Goal: Task Accomplishment & Management: Complete application form

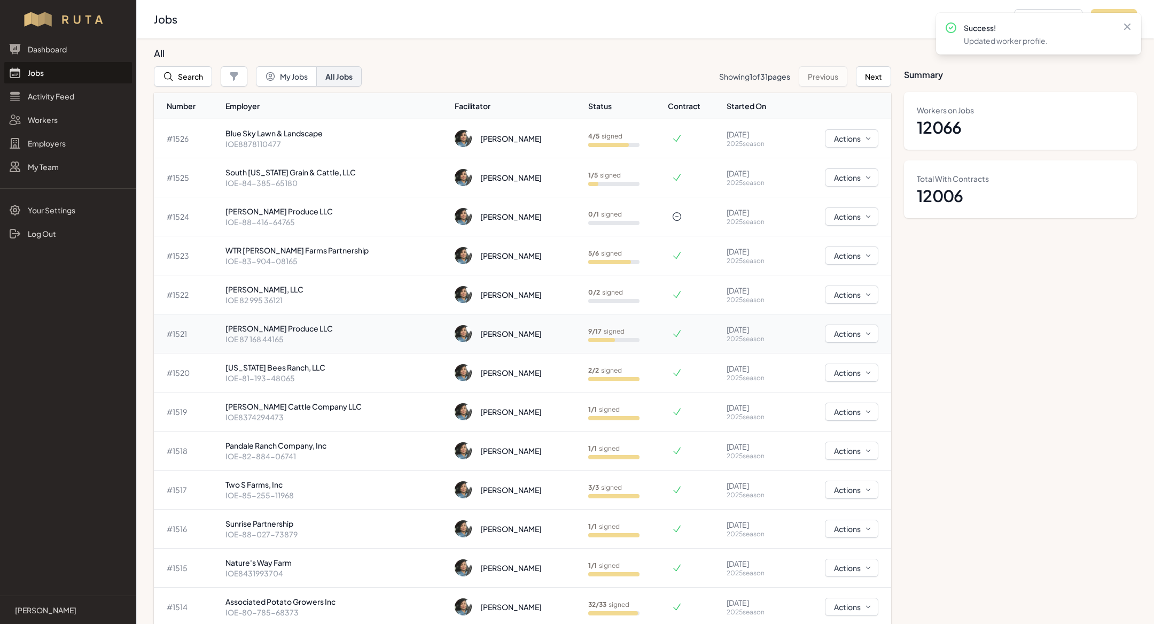
click at [313, 335] on p "IOE 87 168 44165" at bounding box center [336, 339] width 221 height 11
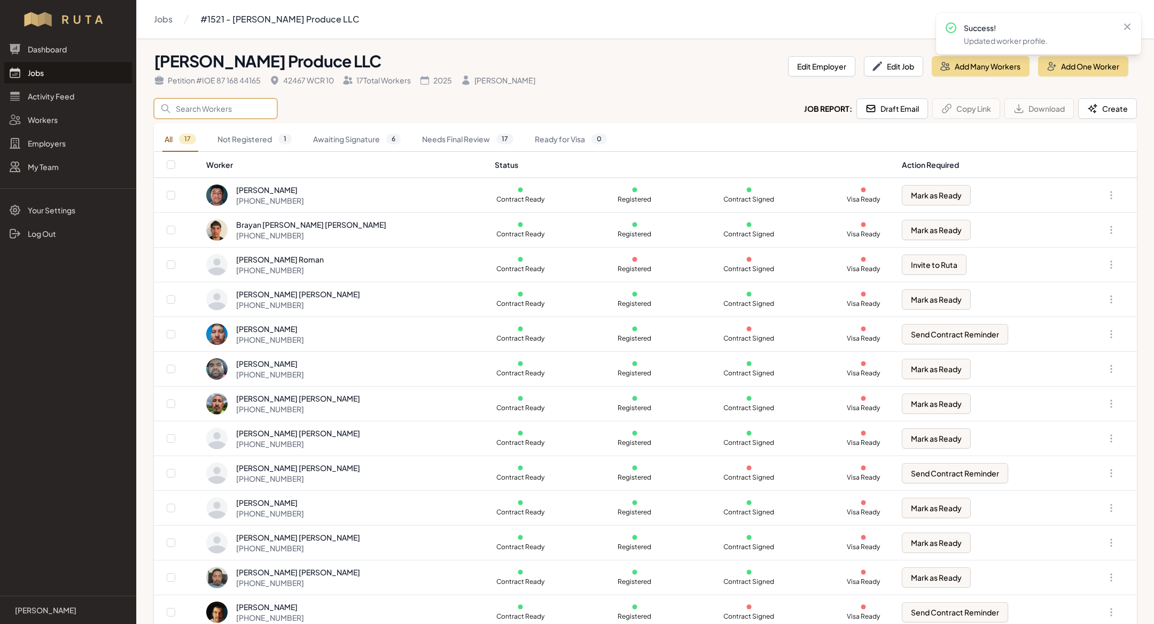
click at [218, 101] on input "Search" at bounding box center [215, 108] width 123 height 20
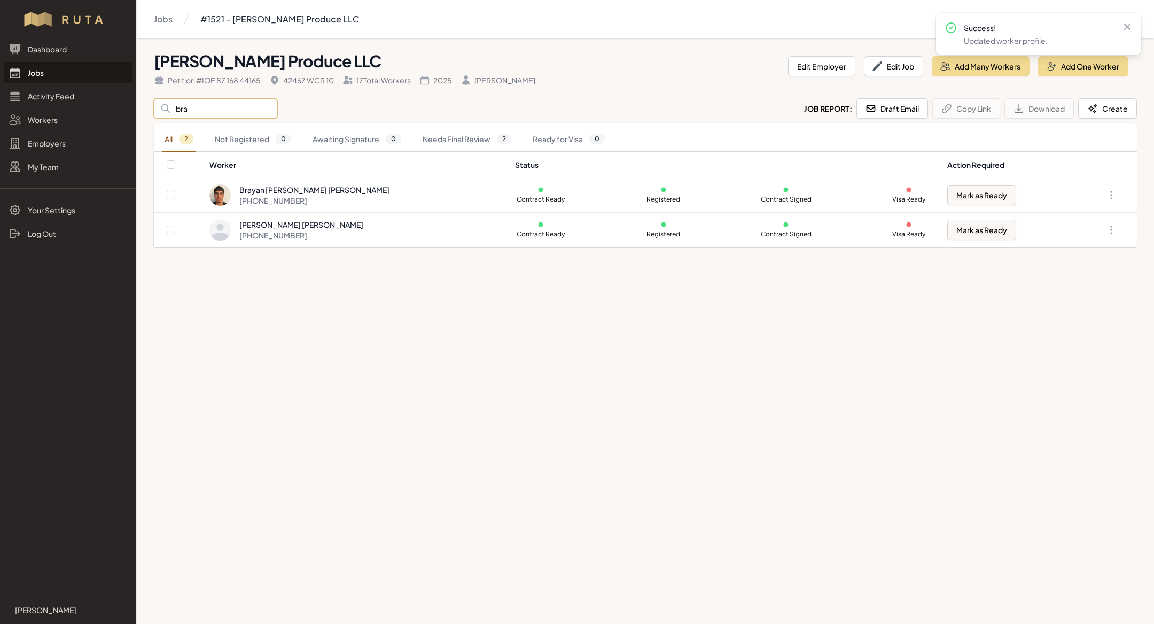
type input "bra"
click at [300, 368] on main "Jobs #1521 - [PERSON_NAME] Produce LLC [PERSON_NAME] Produce LLC Petition # IOE…" at bounding box center [577, 312] width 1154 height 624
click at [309, 198] on div "[PHONE_NUMBER]" at bounding box center [314, 200] width 150 height 11
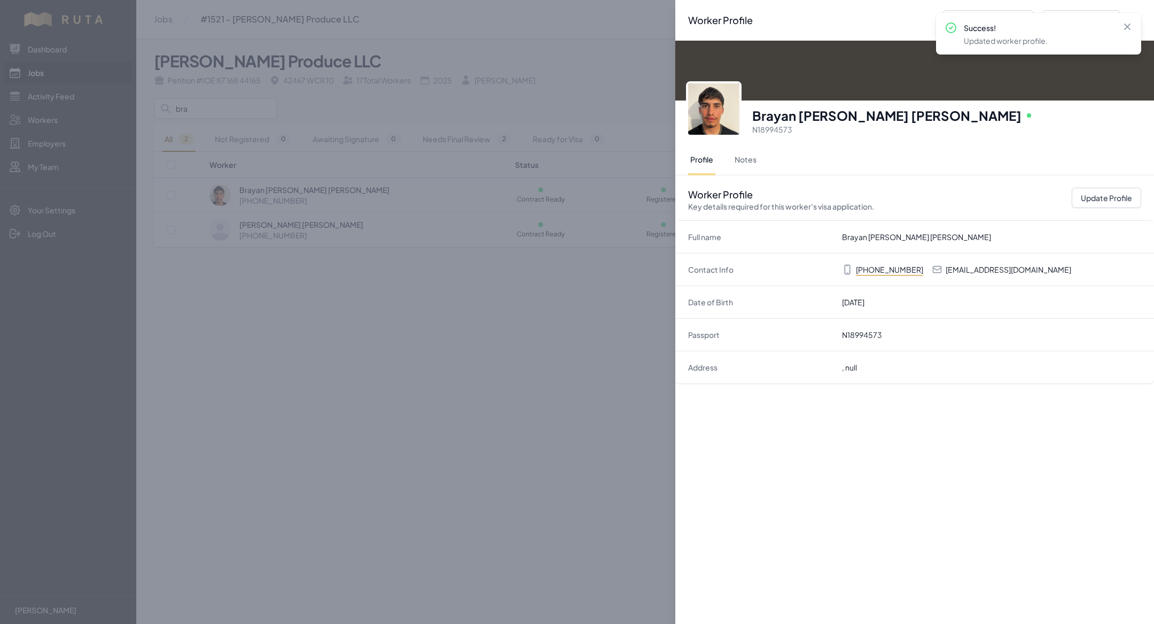
click at [517, 276] on div "Worker Profile Previous Worker Next Worker Close panel [PERSON_NAME] [PERSON_NA…" at bounding box center [577, 312] width 1154 height 624
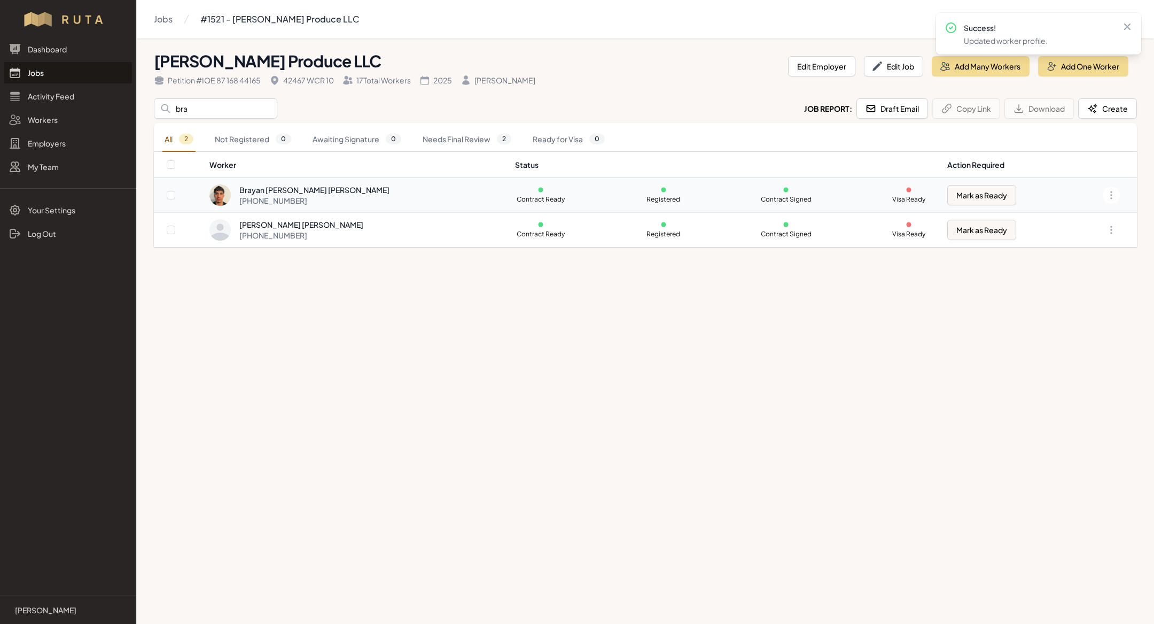
click at [235, 211] on td "[PERSON_NAME] [PERSON_NAME] [PHONE_NUMBER]" at bounding box center [359, 195] width 300 height 35
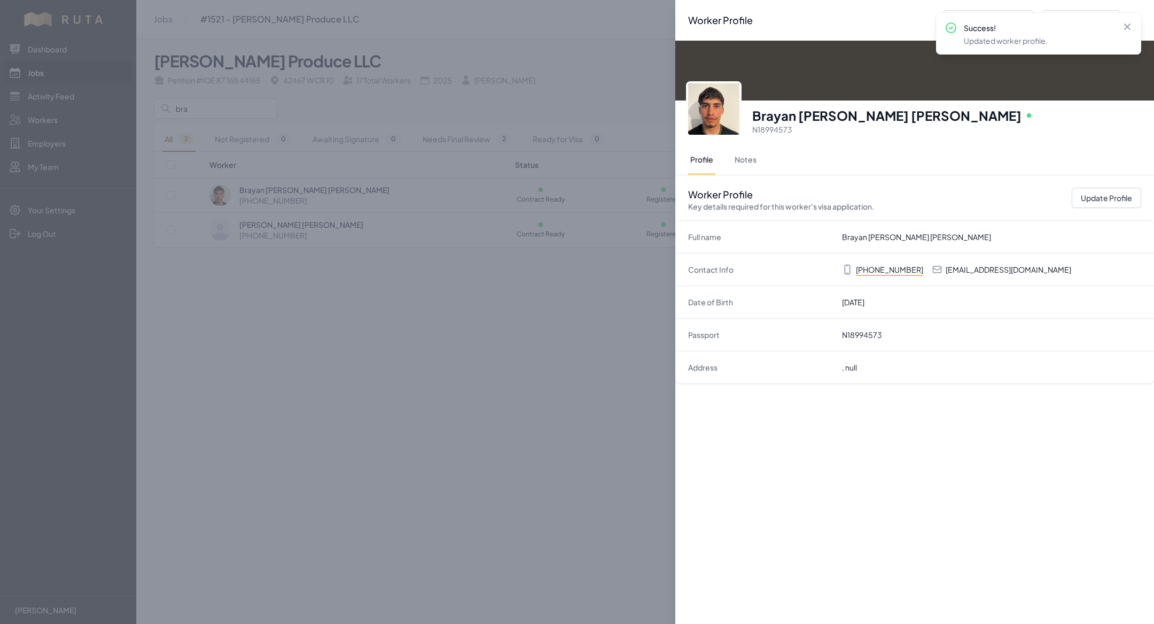
click at [21, 184] on div "Worker Profile Previous Worker Next Worker Close panel [PERSON_NAME] [PERSON_NA…" at bounding box center [577, 312] width 1154 height 624
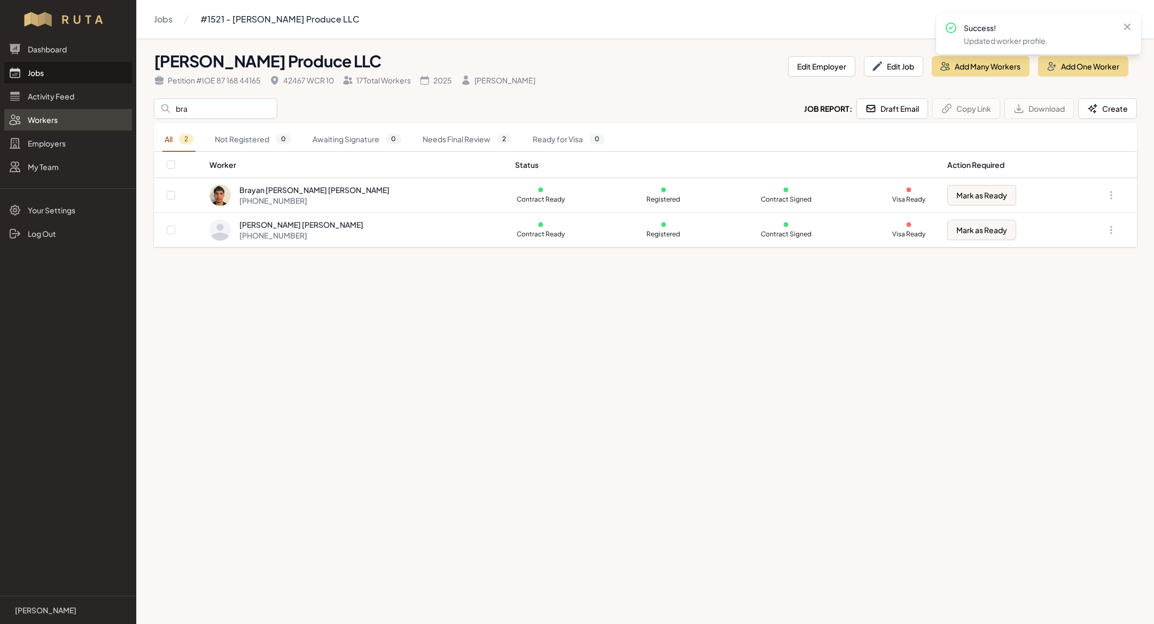
click at [45, 120] on link "Workers" at bounding box center [68, 119] width 128 height 21
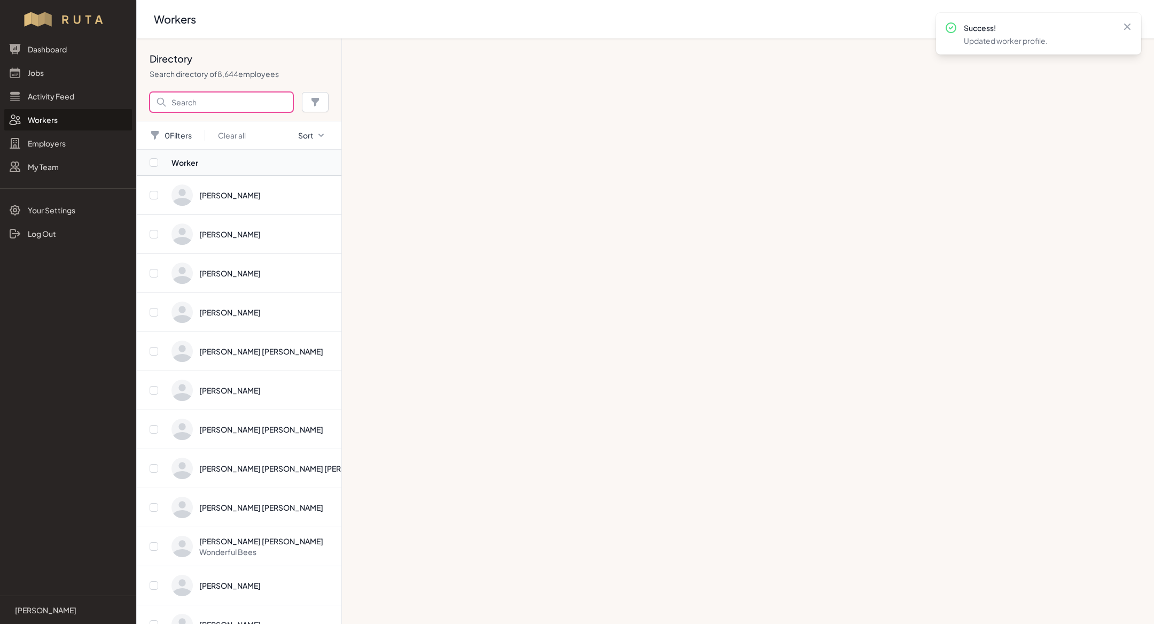
click at [214, 107] on input "Search" at bounding box center [222, 102] width 144 height 20
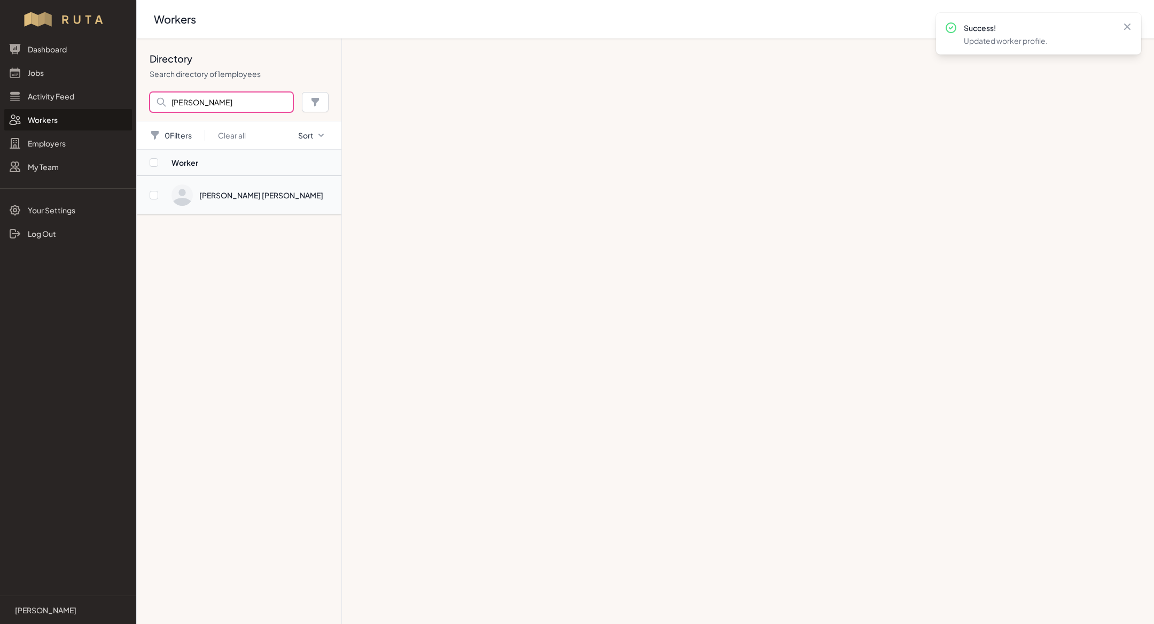
type input "[PERSON_NAME]"
click at [259, 198] on span "Directory" at bounding box center [254, 194] width 164 height 21
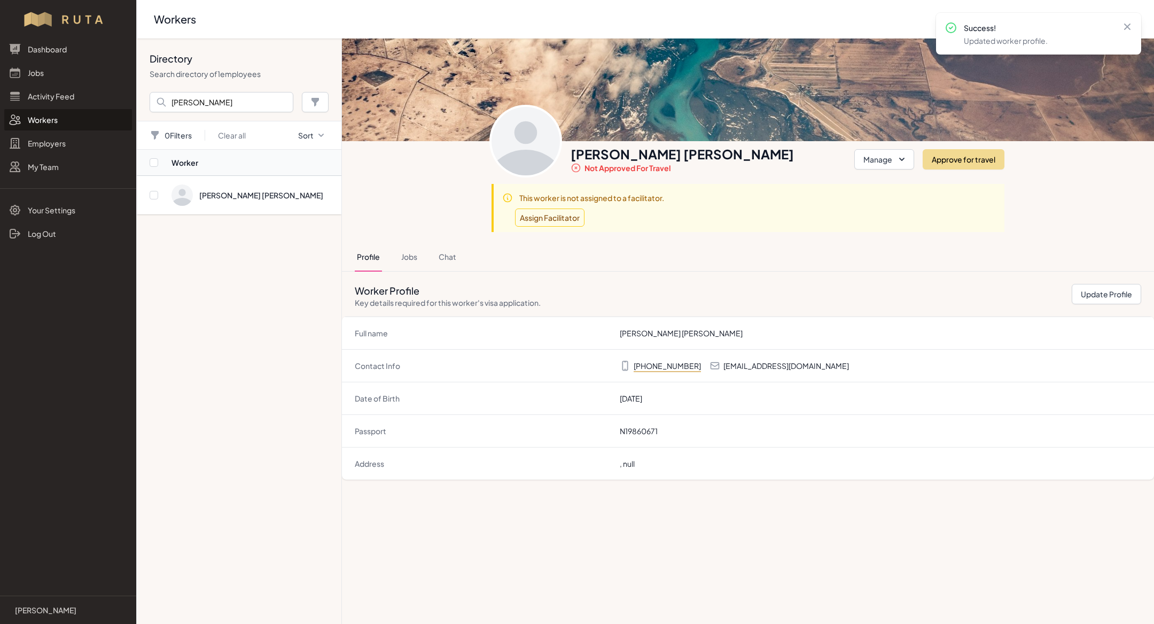
click at [398, 253] on div "Profile Jobs Chat" at bounding box center [748, 257] width 787 height 29
click at [412, 257] on button "Jobs" at bounding box center [409, 257] width 20 height 29
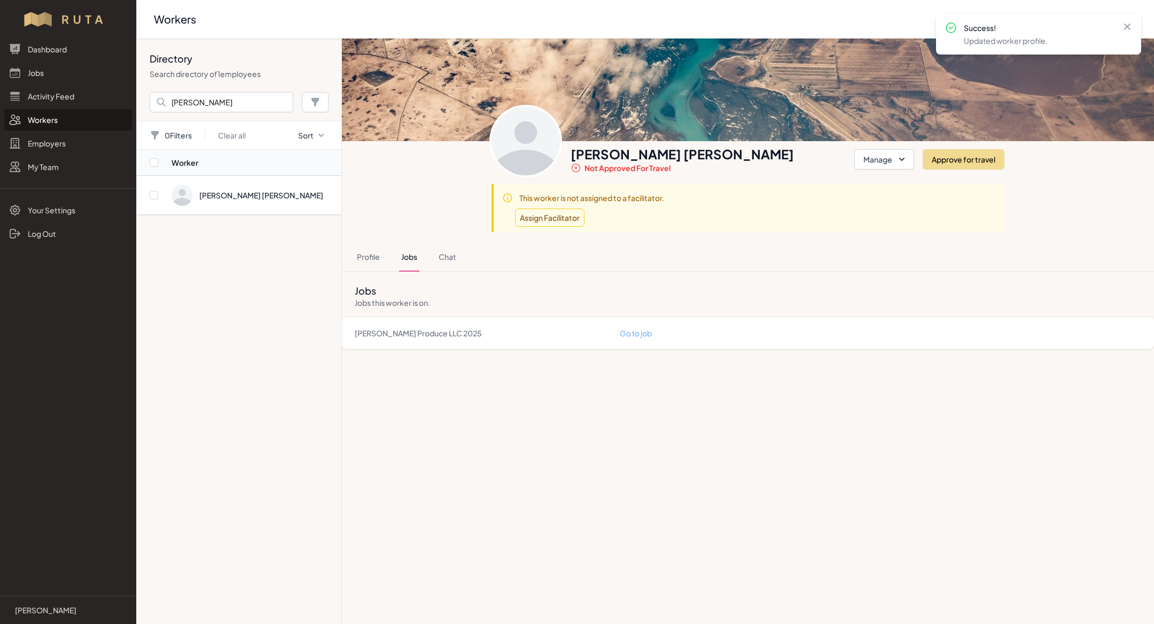
click at [642, 330] on link "Go to job" at bounding box center [636, 333] width 32 height 10
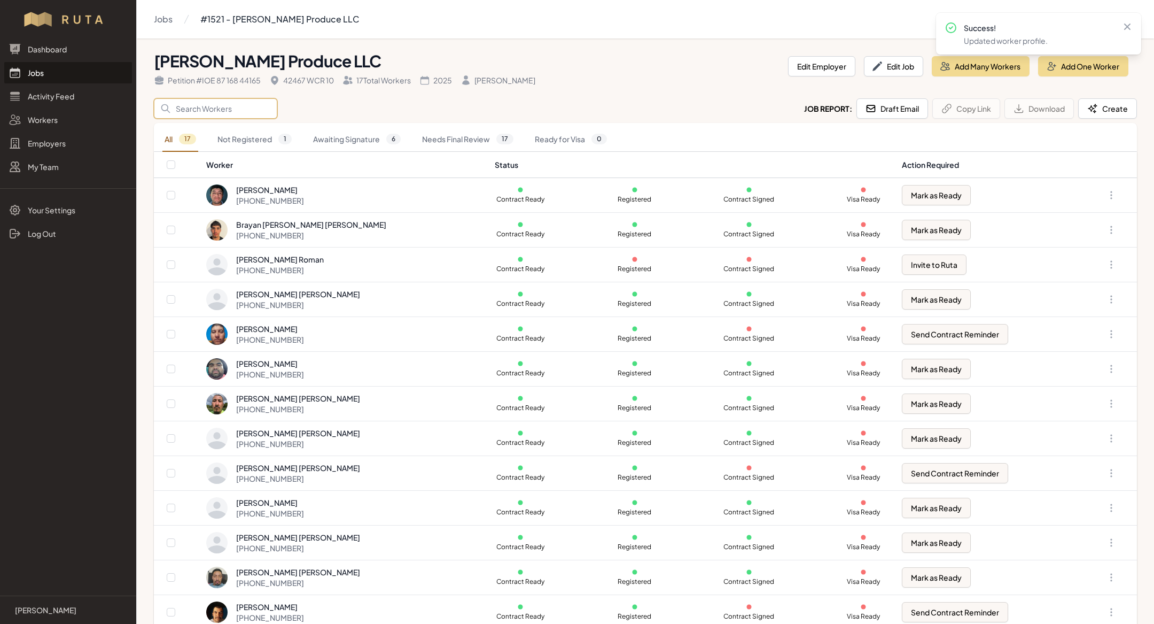
click at [219, 113] on input "Search" at bounding box center [215, 108] width 123 height 20
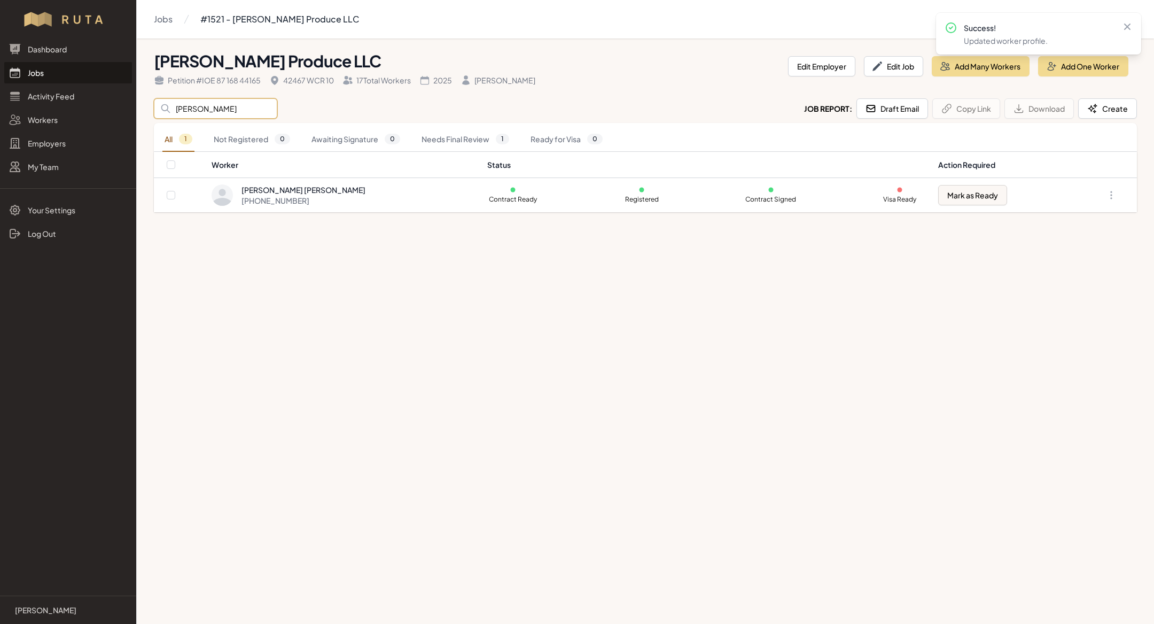
type input "[PERSON_NAME]"
click at [413, 213] on div "[PERSON_NAME] Produce LLC Petition # IOE 87 168 44165 42467 WCR 10 17 Total Wor…" at bounding box center [646, 129] width 1018 height 182
click at [328, 184] on div "[PERSON_NAME] [PERSON_NAME]" at bounding box center [304, 189] width 124 height 11
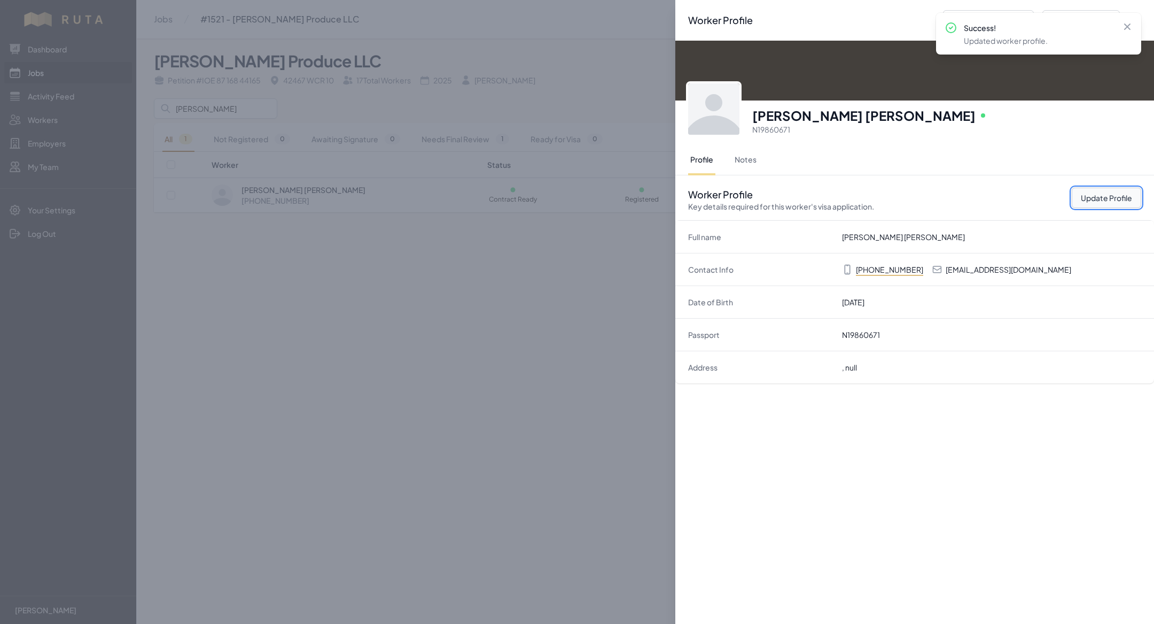
click at [1096, 202] on button "Update Profile" at bounding box center [1106, 198] width 69 height 20
select select "MX"
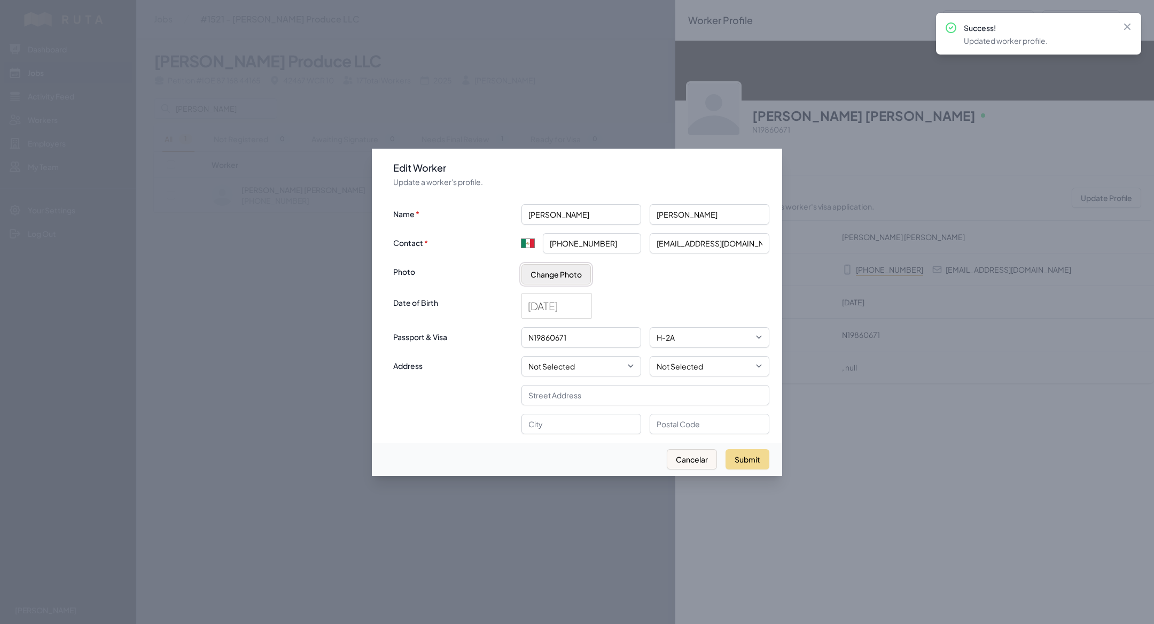
click at [561, 267] on button "Change Photo" at bounding box center [556, 274] width 69 height 20
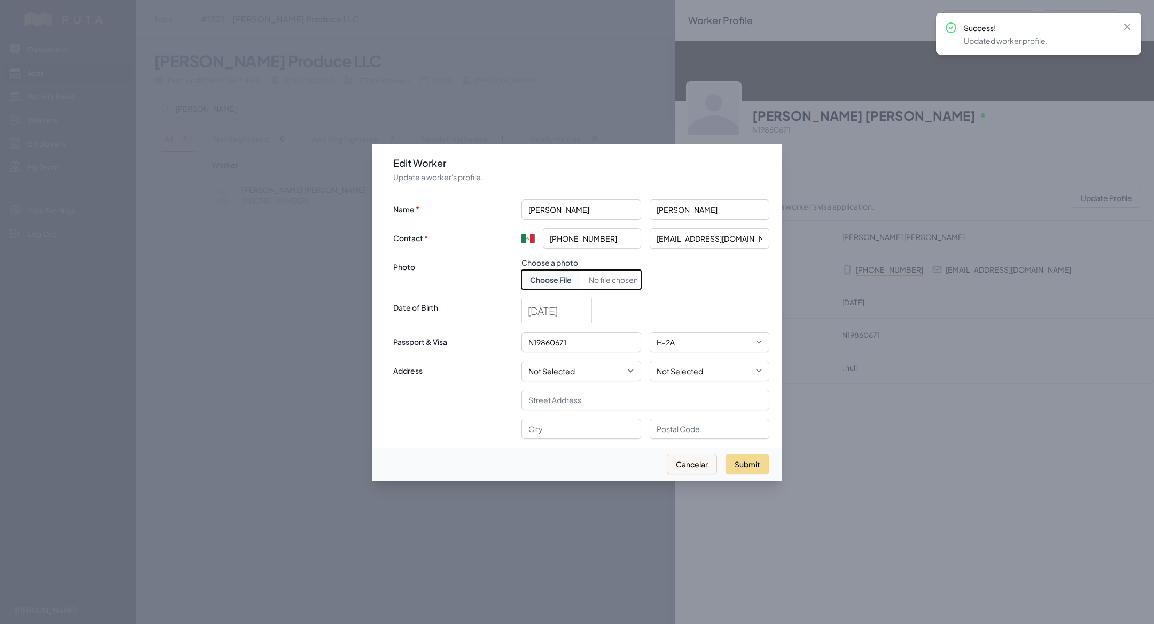
click at [563, 275] on input "Choose document photo" at bounding box center [582, 279] width 120 height 19
type input "C:\fakepath\[PERSON_NAME] .jpeg"
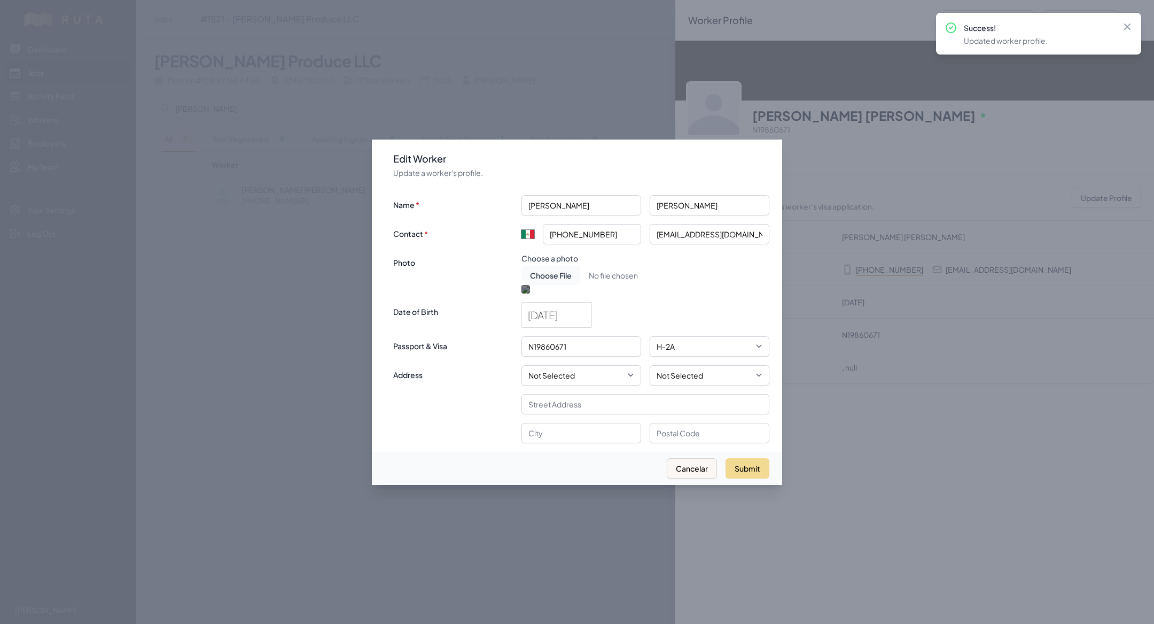
click at [611, 319] on div at bounding box center [582, 368] width 120 height 120
click at [757, 478] on button "Submit" at bounding box center [748, 468] width 44 height 20
type input "+52"
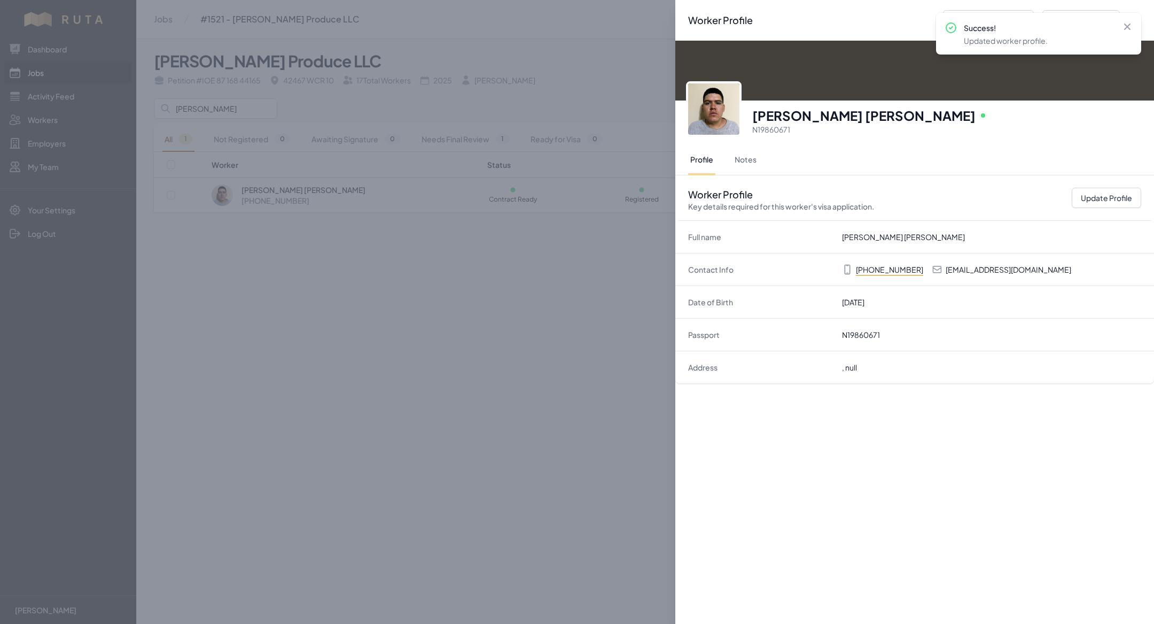
click at [409, 483] on div "Worker Profile Previous Worker Next Worker Close panel [PERSON_NAME] [PERSON_NA…" at bounding box center [577, 312] width 1154 height 624
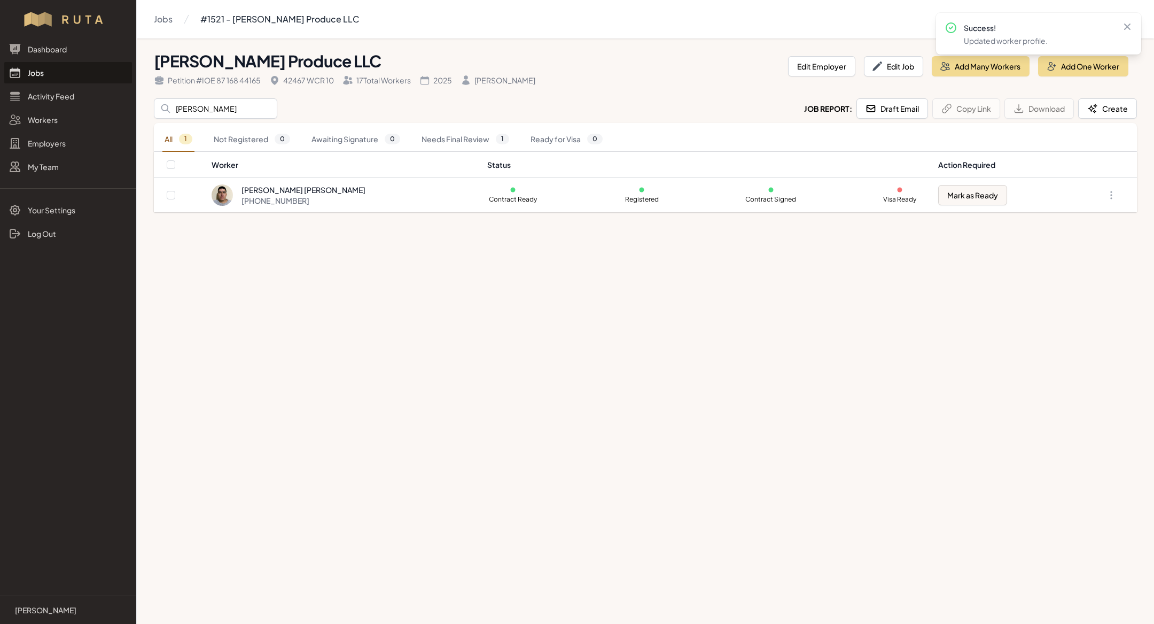
click at [43, 79] on link "Jobs" at bounding box center [68, 72] width 128 height 21
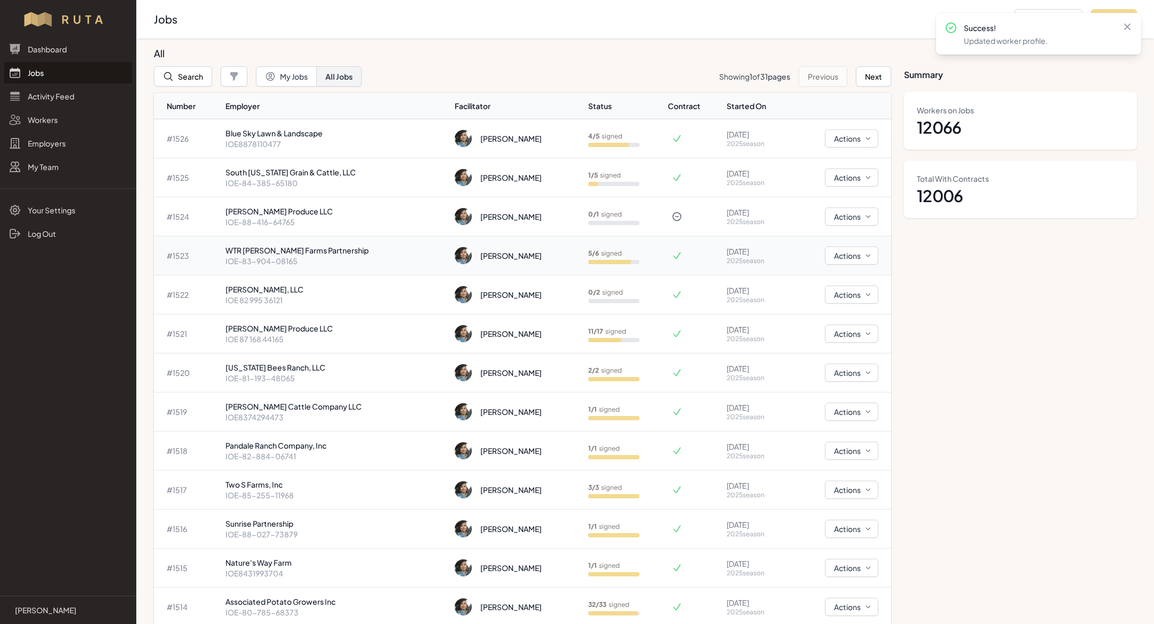
click at [290, 265] on p "IOE-83-904-08165" at bounding box center [336, 260] width 221 height 11
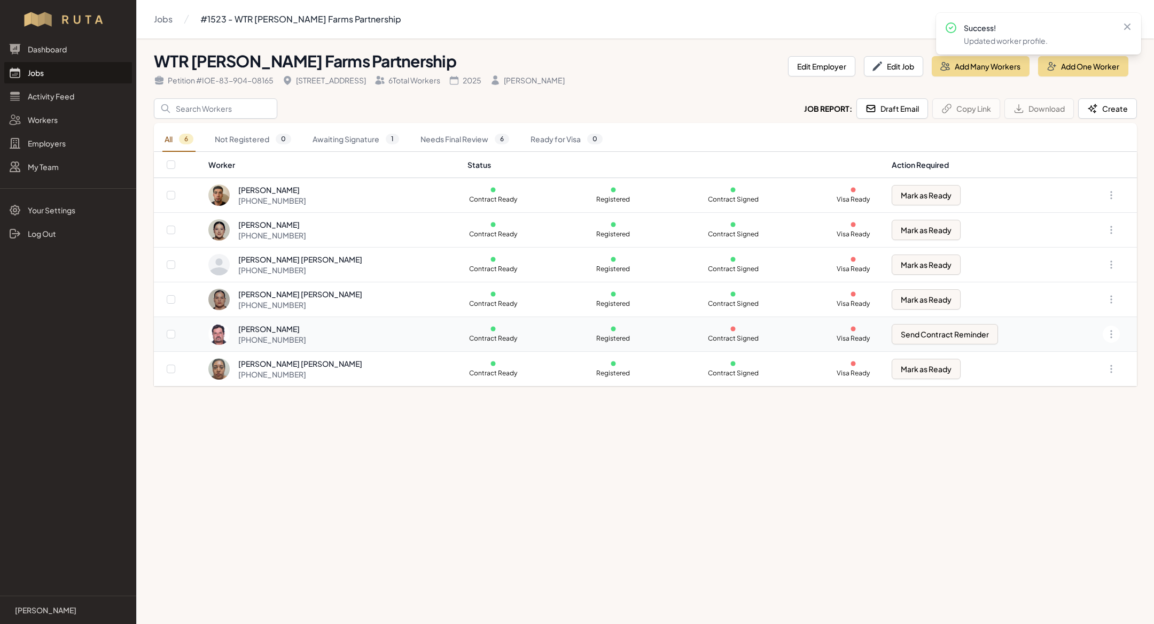
click at [306, 325] on div "[PERSON_NAME]" at bounding box center [272, 328] width 68 height 11
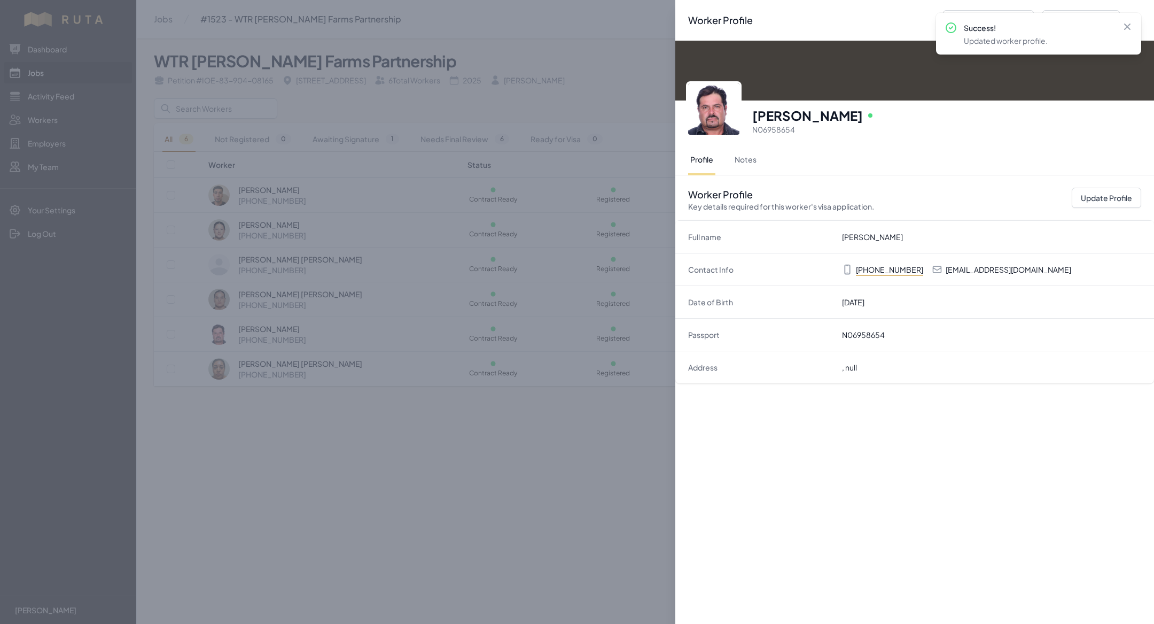
click at [427, 384] on div "Worker Profile Previous Worker Next Worker Close panel [PERSON_NAME][GEOGRAPHIC…" at bounding box center [577, 312] width 1154 height 624
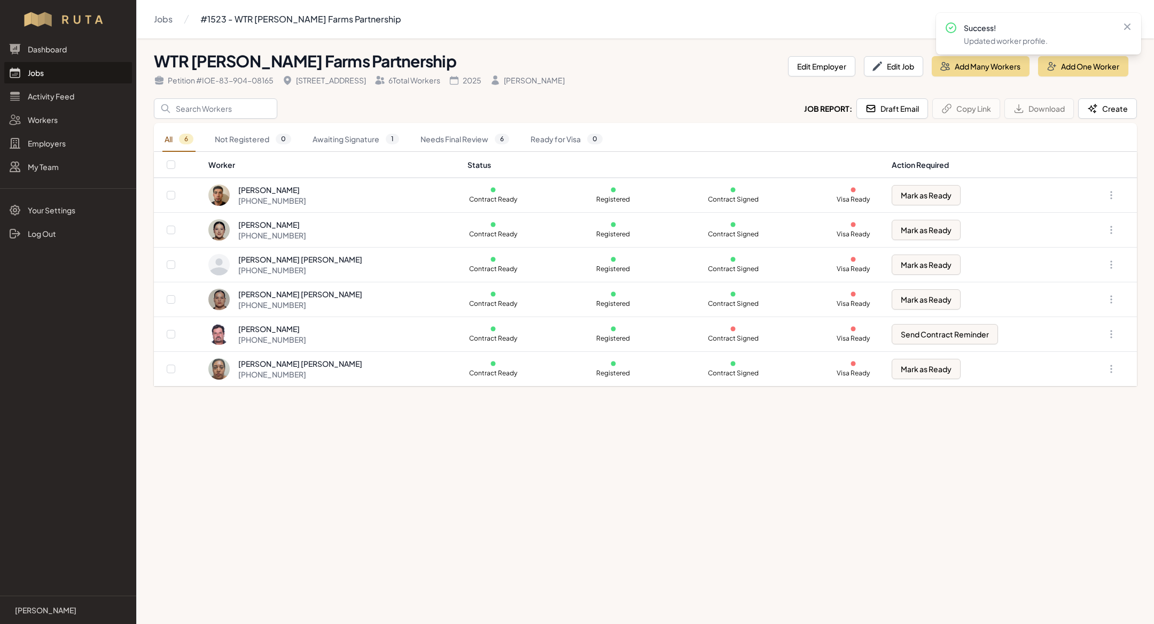
click at [67, 64] on link "Jobs" at bounding box center [68, 72] width 128 height 21
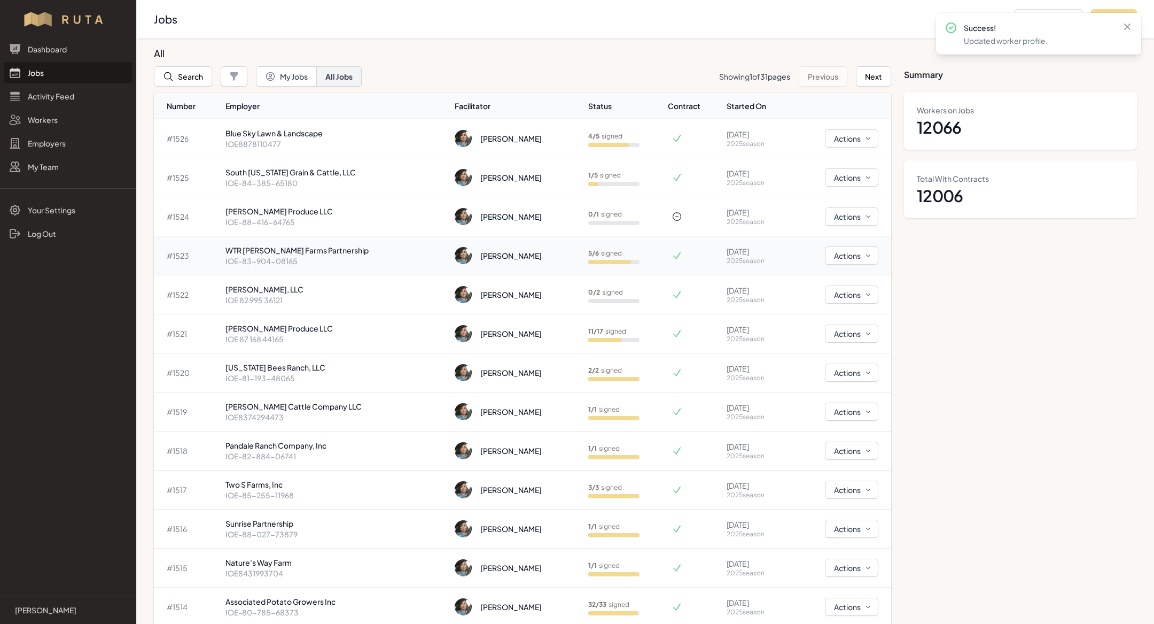
click at [317, 255] on p "IOE-83-904-08165" at bounding box center [336, 260] width 221 height 11
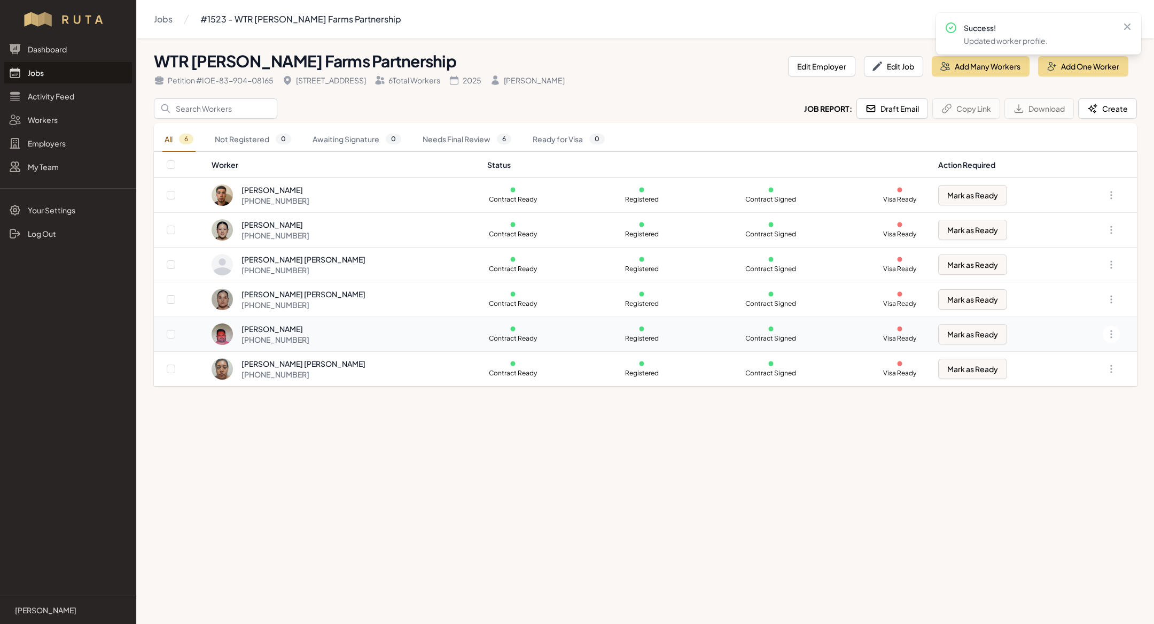
click at [309, 329] on div "[PERSON_NAME]" at bounding box center [276, 328] width 68 height 11
